Goal: Task Accomplishment & Management: Manage account settings

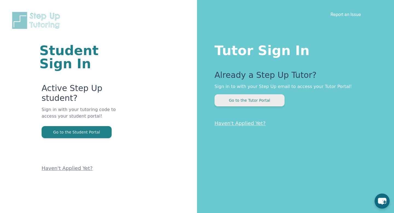
click at [256, 102] on button "Go to the Tutor Portal" at bounding box center [250, 100] width 70 height 12
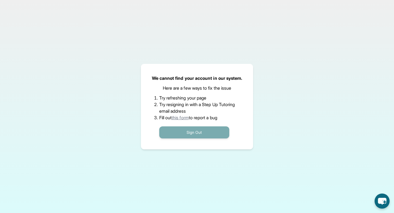
click at [197, 133] on button "Sign Out" at bounding box center [194, 132] width 70 height 12
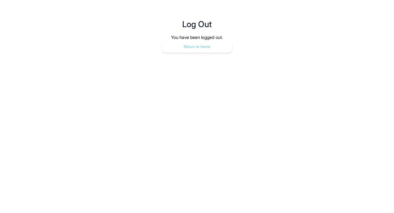
click at [199, 47] on button "Return to home" at bounding box center [197, 47] width 70 height 12
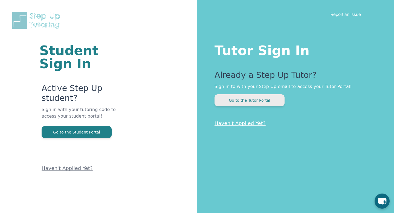
click at [245, 101] on button "Go to the Tutor Portal" at bounding box center [250, 100] width 70 height 12
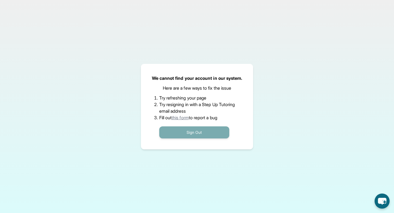
click at [210, 132] on button "Sign Out" at bounding box center [194, 132] width 70 height 12
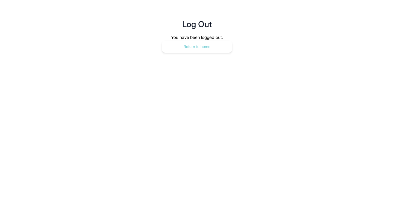
click at [202, 47] on button "Return to home" at bounding box center [197, 47] width 70 height 12
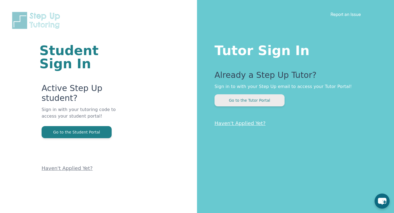
click at [242, 102] on button "Go to the Tutor Portal" at bounding box center [250, 100] width 70 height 12
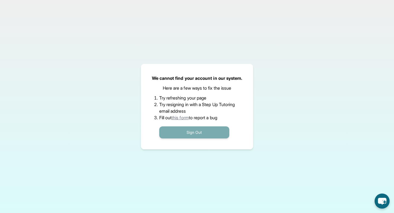
click at [216, 135] on button "Sign Out" at bounding box center [194, 132] width 70 height 12
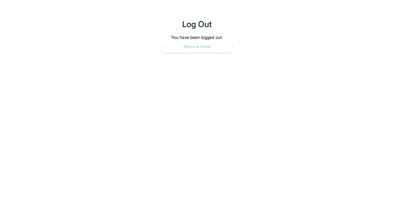
click at [210, 46] on button "Return to home" at bounding box center [197, 47] width 70 height 12
